Goal: Find specific fact: Find specific fact

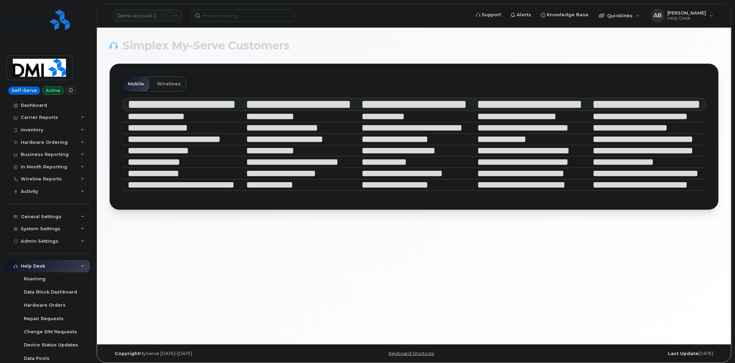
click at [170, 13] on link "Demo Account 1" at bounding box center [147, 15] width 69 height 12
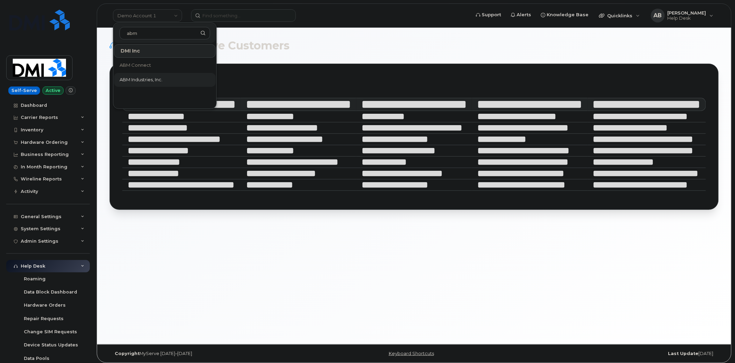
type input "abm"
click at [174, 77] on link "ABM Industries, Inc." at bounding box center [165, 80] width 102 height 14
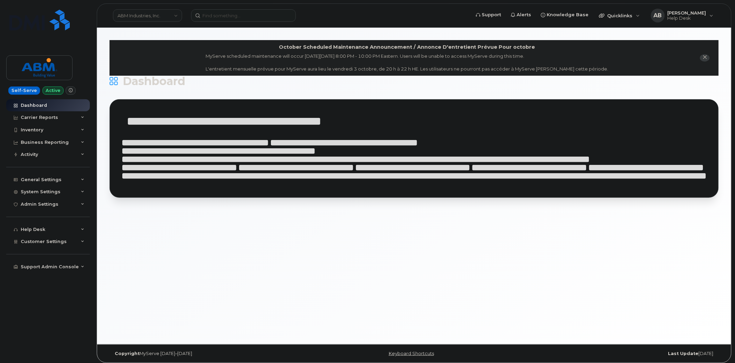
click at [703, 57] on icon "close notification" at bounding box center [705, 57] width 4 height 4
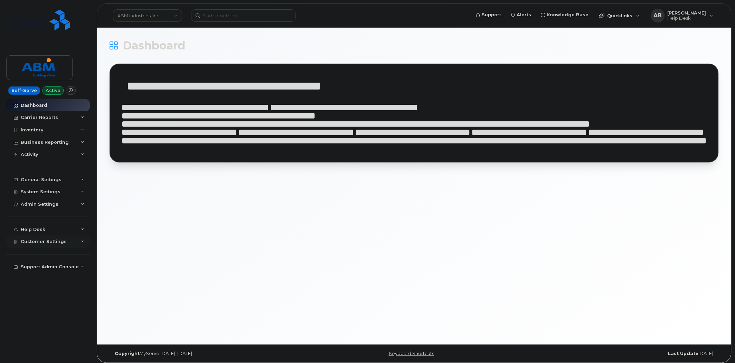
click at [85, 243] on div "Customer Settings" at bounding box center [48, 241] width 84 height 12
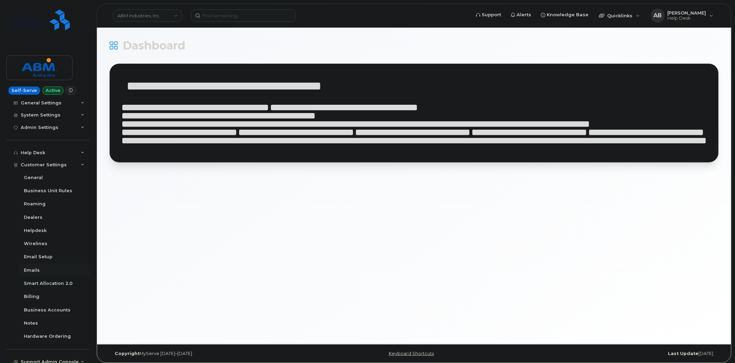
scroll to position [81, 0]
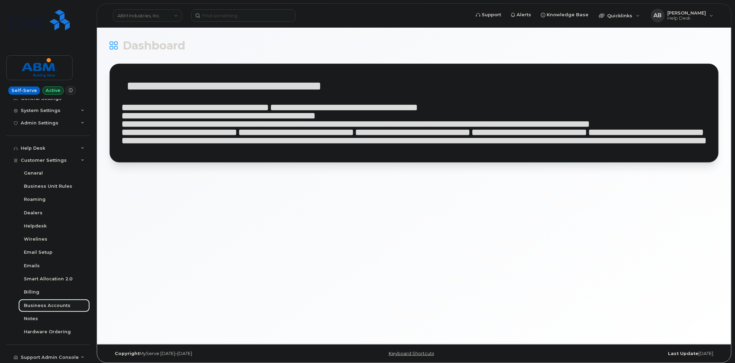
click at [59, 303] on div "Business Accounts" at bounding box center [47, 305] width 47 height 6
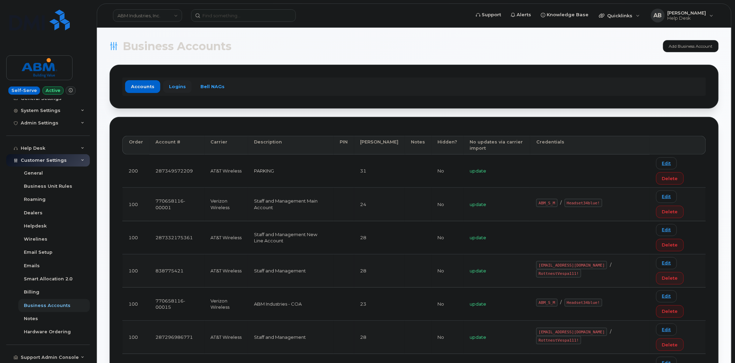
click at [174, 89] on link "Logins" at bounding box center [177, 86] width 29 height 12
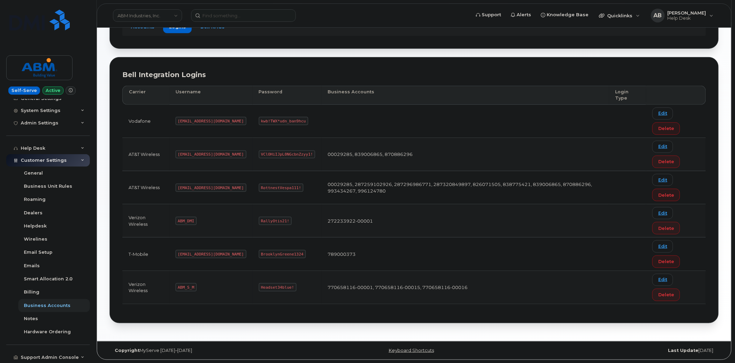
scroll to position [61, 0]
drag, startPoint x: 207, startPoint y: 187, endPoint x: 172, endPoint y: 189, distance: 35.3
click at [172, 189] on td "abm@dminc.com" at bounding box center [210, 187] width 83 height 33
copy code "abm@dminc.com"
drag, startPoint x: 273, startPoint y: 186, endPoint x: 232, endPoint y: 190, distance: 41.7
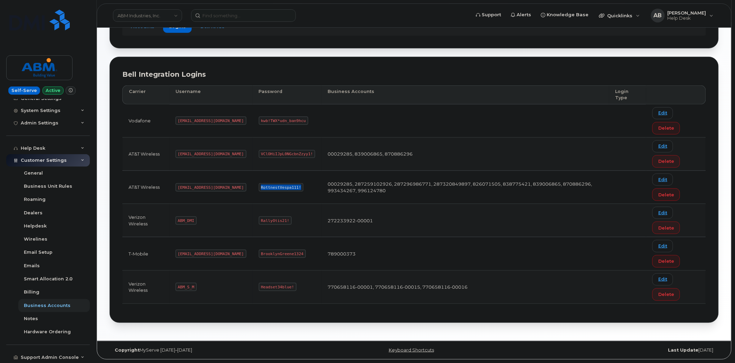
click at [253, 190] on td "RottnestVespa111!" at bounding box center [287, 187] width 69 height 33
copy code "RottnestVespa111!"
drag, startPoint x: 194, startPoint y: 287, endPoint x: 178, endPoint y: 287, distance: 16.2
click at [178, 287] on code "ABM_S_M" at bounding box center [186, 287] width 21 height 8
copy code "ABM_S_M"
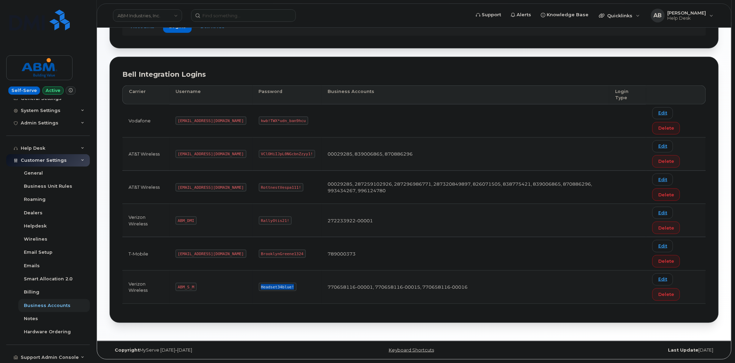
drag, startPoint x: 267, startPoint y: 287, endPoint x: 228, endPoint y: 287, distance: 38.7
click at [253, 287] on td "Headset34blue!" at bounding box center [287, 287] width 69 height 33
copy code "Headset34blue!"
drag, startPoint x: 206, startPoint y: 254, endPoint x: 173, endPoint y: 254, distance: 33.5
click at [173, 254] on td "abm@dminc.com" at bounding box center [210, 253] width 83 height 33
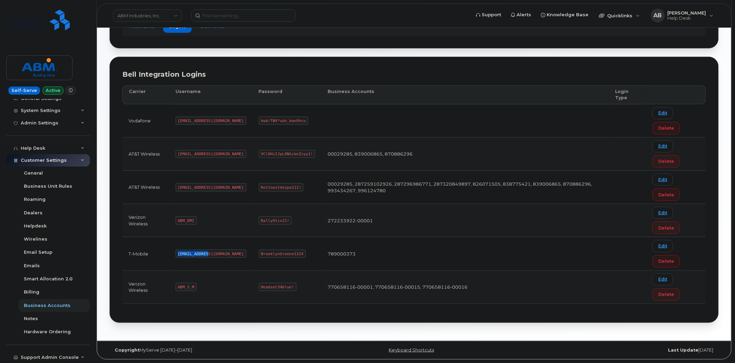
copy code "abm@dminc.com"
drag, startPoint x: 275, startPoint y: 253, endPoint x: 230, endPoint y: 254, distance: 45.3
click at [253, 254] on td "BrooklynGreene1324" at bounding box center [287, 253] width 69 height 33
copy code "BrooklynGreene1324"
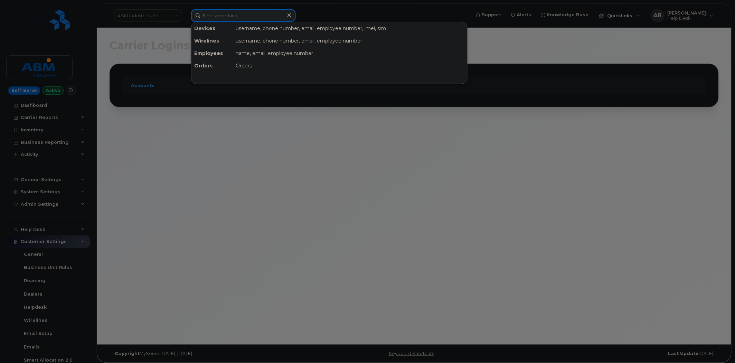
click at [232, 17] on input at bounding box center [243, 15] width 105 height 12
paste input "6784296675"
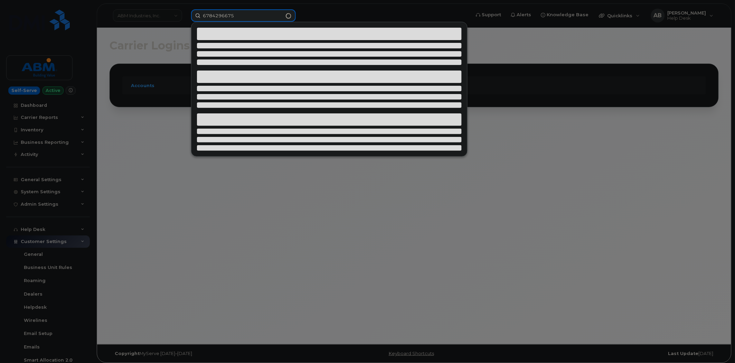
type input "6784296675"
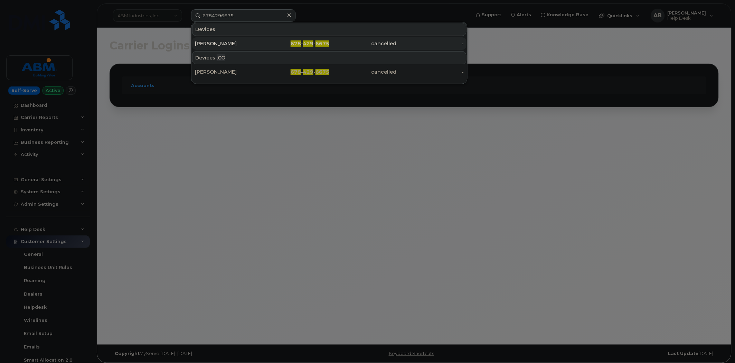
click at [250, 42] on div "JESSICA SCHWITZ" at bounding box center [228, 43] width 67 height 7
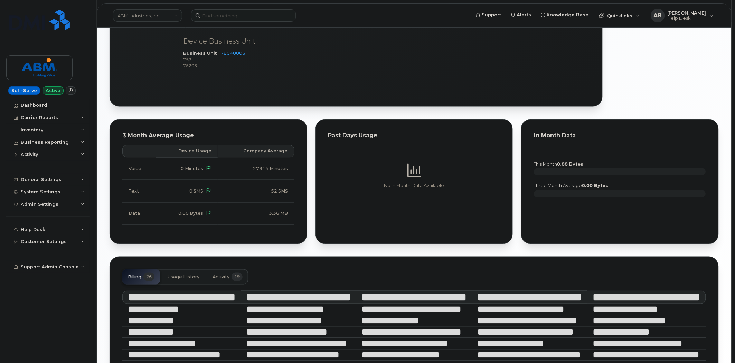
scroll to position [236, 0]
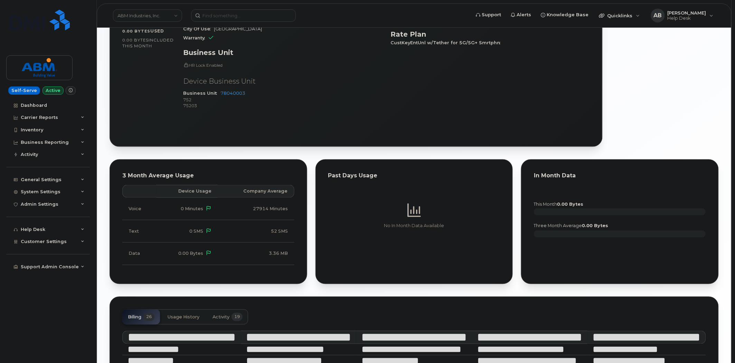
click at [222, 312] on button "Activity 19" at bounding box center [227, 316] width 41 height 15
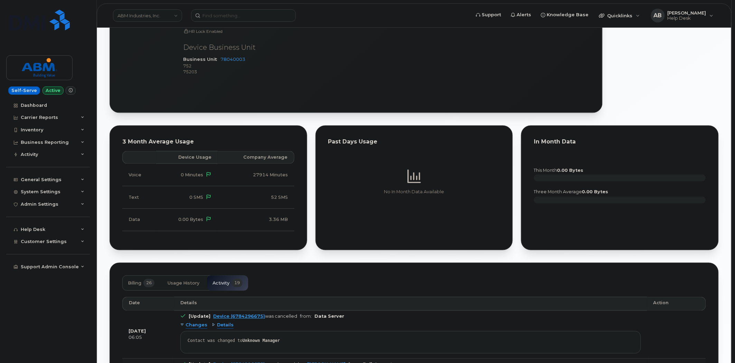
scroll to position [268, 0]
